Goal: Task Accomplishment & Management: Use online tool/utility

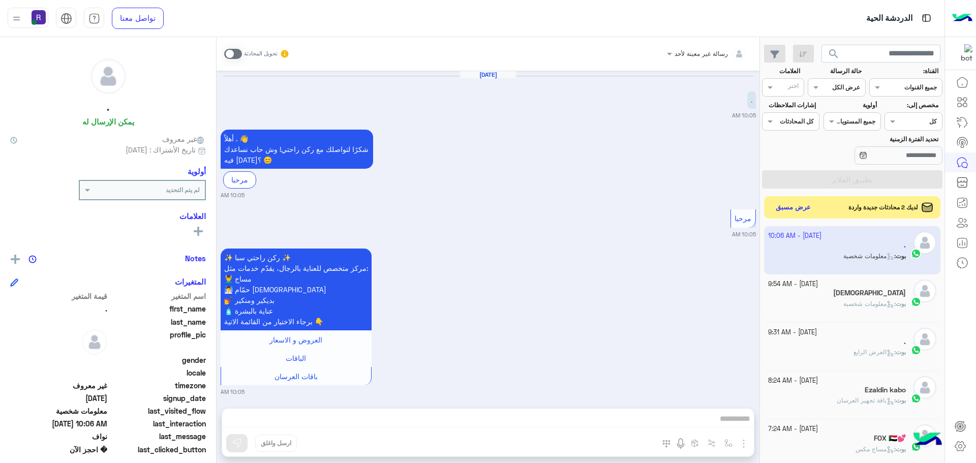
scroll to position [383, 0]
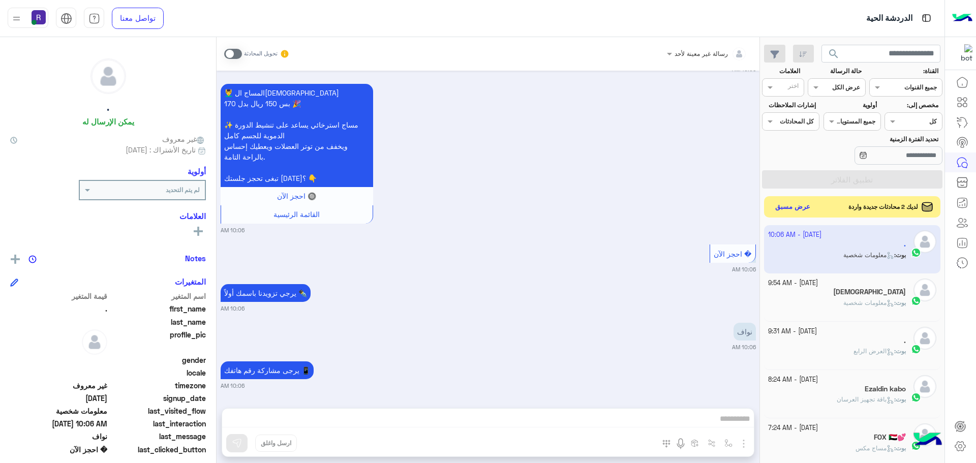
click at [803, 205] on button "عرض مسبق" at bounding box center [792, 207] width 43 height 14
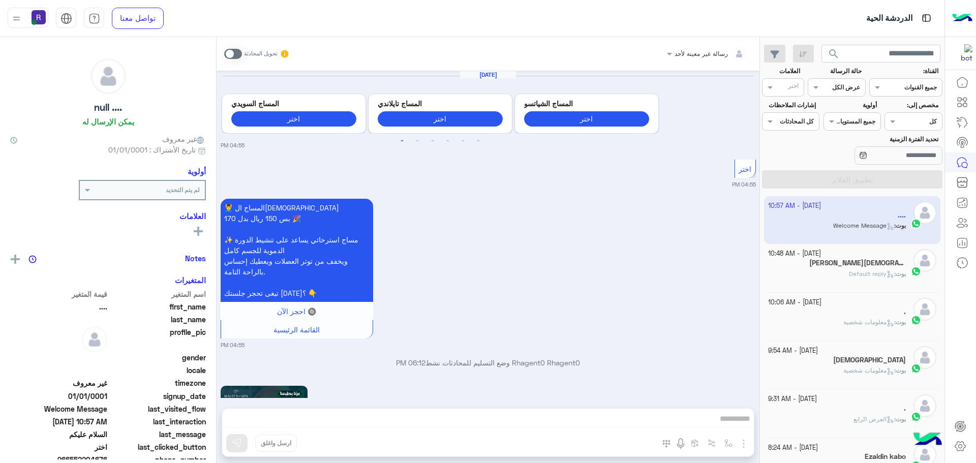
scroll to position [1485, 0]
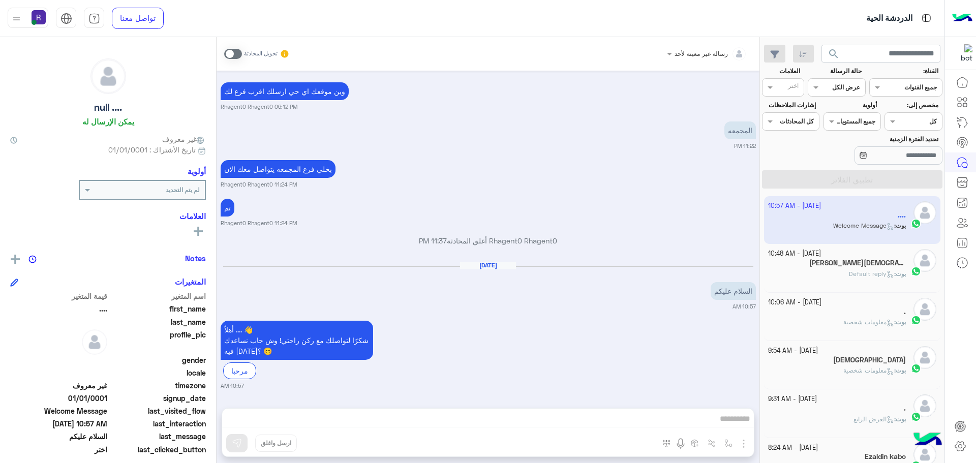
click at [817, 276] on div "[PERSON_NAME] : Default reply" at bounding box center [837, 278] width 138 height 18
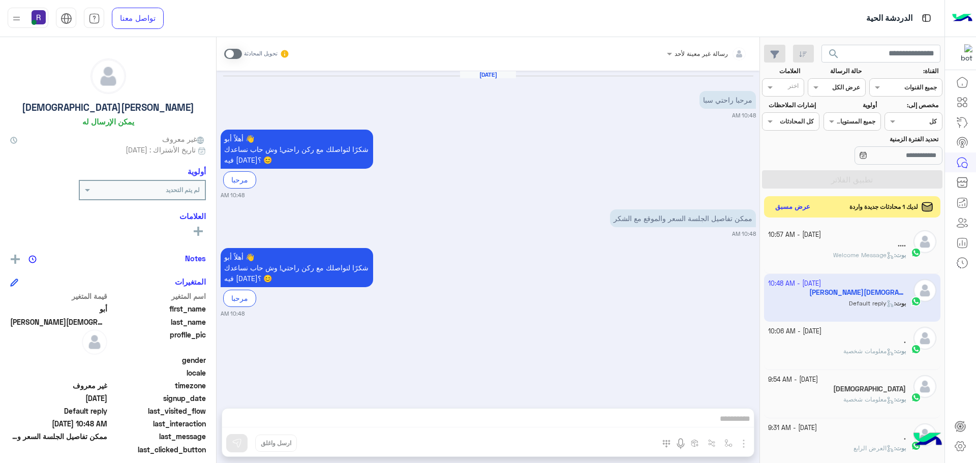
click at [790, 205] on button "عرض مسبق" at bounding box center [792, 207] width 43 height 14
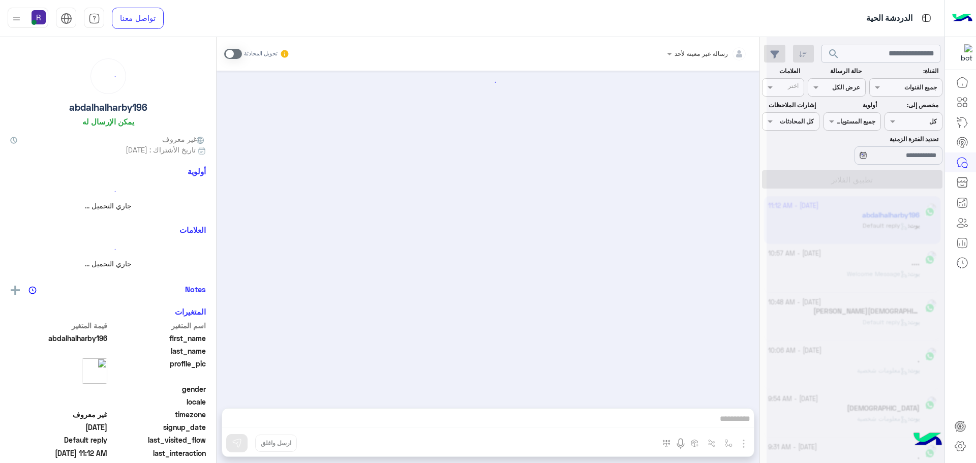
scroll to position [1433, 0]
